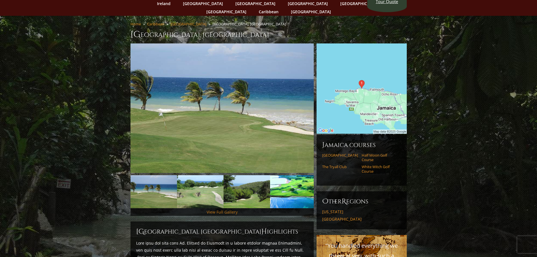
click at [223, 209] on link "View Full Gallery" at bounding box center [221, 211] width 31 height 5
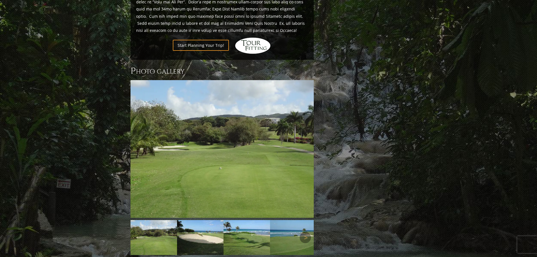
scroll to position [603, 0]
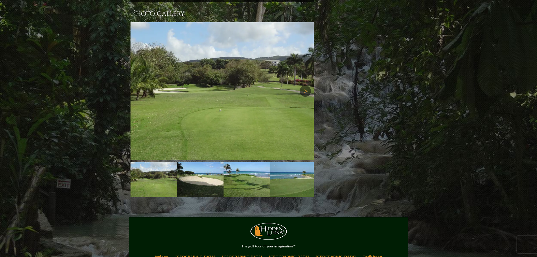
click at [306, 85] on link "Next" at bounding box center [304, 90] width 11 height 11
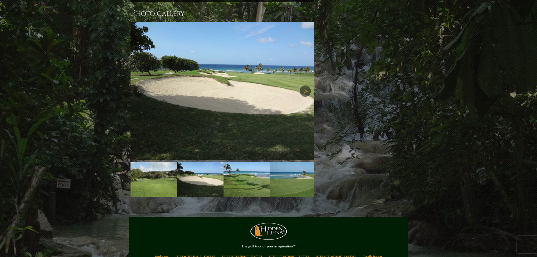
click at [306, 85] on link "Next" at bounding box center [304, 90] width 11 height 11
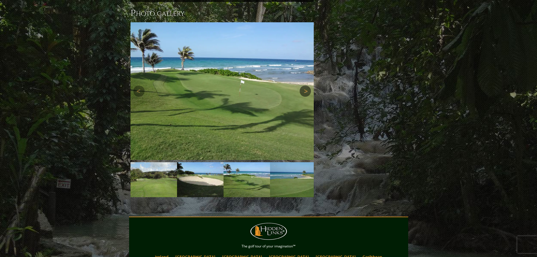
click at [306, 85] on link "Next" at bounding box center [304, 90] width 11 height 11
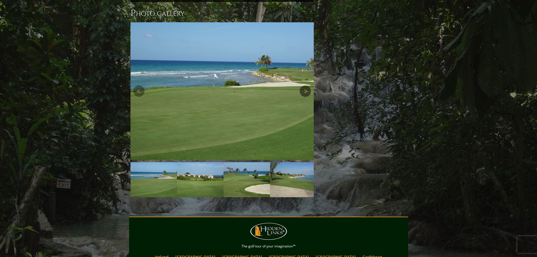
click at [306, 85] on link "Next" at bounding box center [304, 90] width 11 height 11
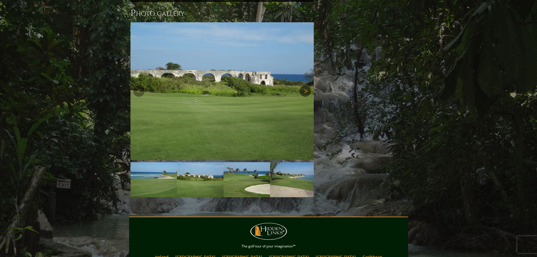
click at [306, 85] on link "Next" at bounding box center [304, 90] width 11 height 11
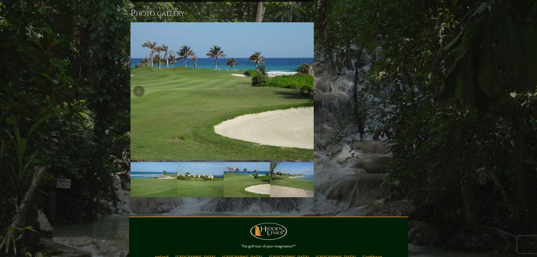
click at [306, 85] on link "Next" at bounding box center [304, 90] width 11 height 11
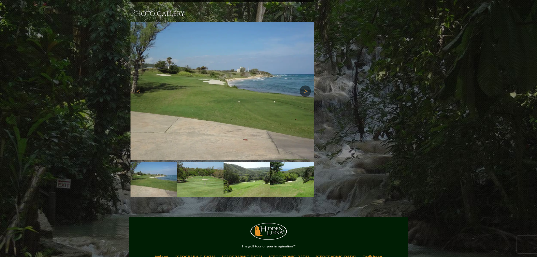
click at [306, 85] on link "Next" at bounding box center [304, 90] width 11 height 11
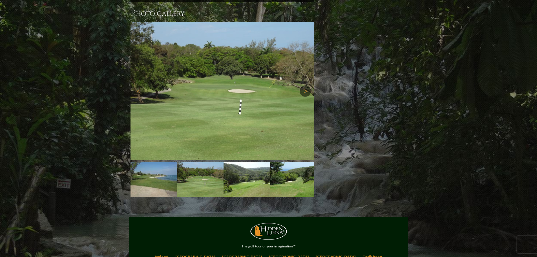
click at [306, 85] on link "Next" at bounding box center [304, 90] width 11 height 11
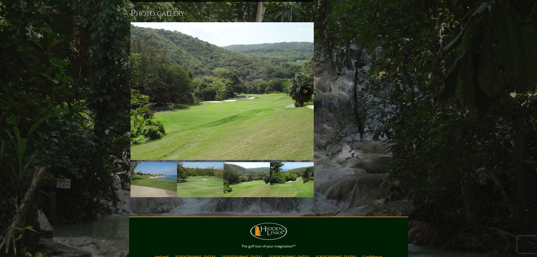
click at [306, 85] on link "Next" at bounding box center [304, 90] width 11 height 11
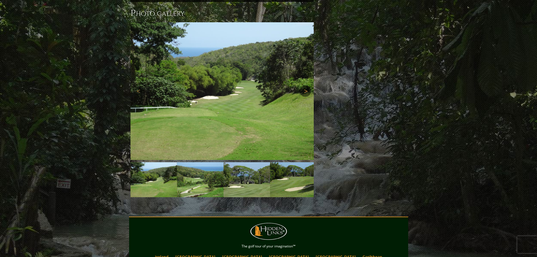
click at [306, 85] on link "Next" at bounding box center [304, 90] width 11 height 11
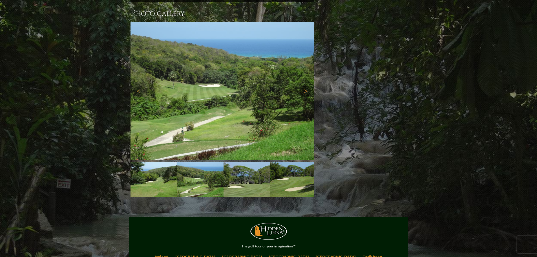
click at [306, 85] on link "Next" at bounding box center [304, 90] width 11 height 11
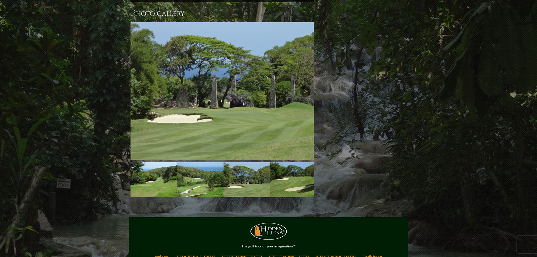
click at [306, 85] on link "Next" at bounding box center [304, 90] width 11 height 11
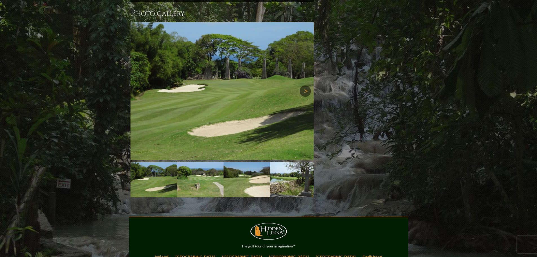
click at [306, 85] on link "Next" at bounding box center [304, 90] width 11 height 11
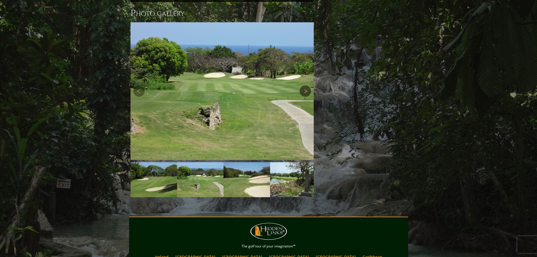
click at [306, 85] on link "Next" at bounding box center [304, 90] width 11 height 11
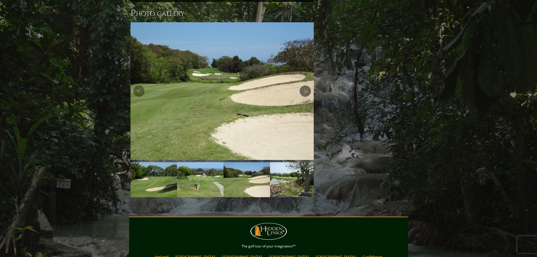
click at [306, 85] on link "Next" at bounding box center [304, 90] width 11 height 11
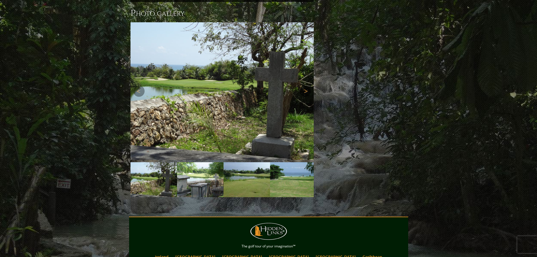
click at [306, 85] on link "Next" at bounding box center [304, 90] width 11 height 11
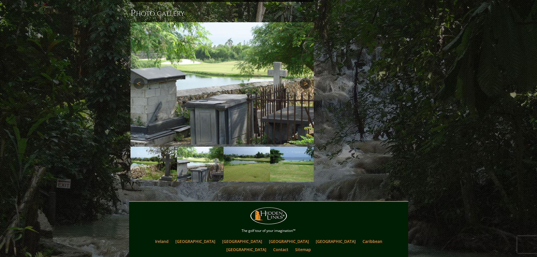
click at [306, 78] on link "Next" at bounding box center [304, 83] width 11 height 11
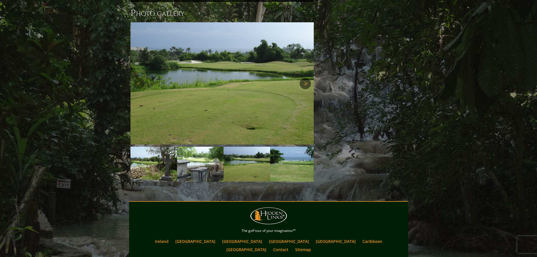
click at [306, 78] on link "Next" at bounding box center [304, 83] width 11 height 11
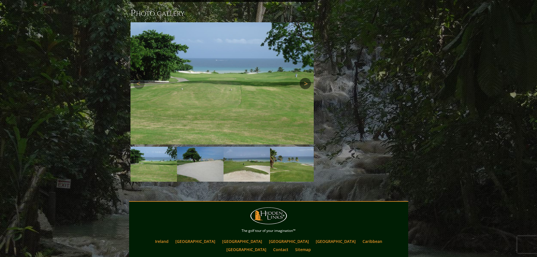
click at [306, 68] on img at bounding box center [221, 83] width 183 height 122
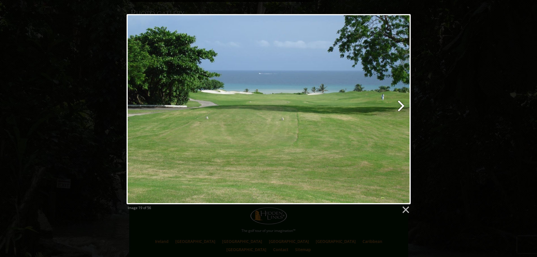
click at [401, 104] on link at bounding box center [319, 109] width 182 height 190
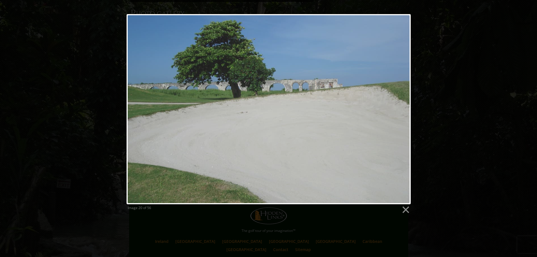
click at [454, 69] on div "Image 20 of 56" at bounding box center [268, 114] width 537 height 200
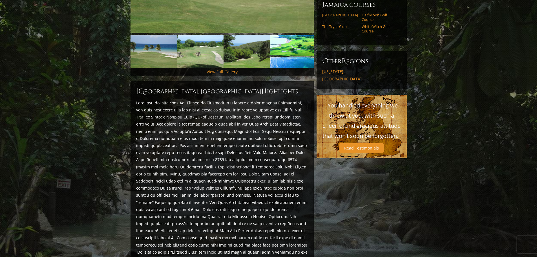
scroll to position [181, 0]
